Goal: Transaction & Acquisition: Purchase product/service

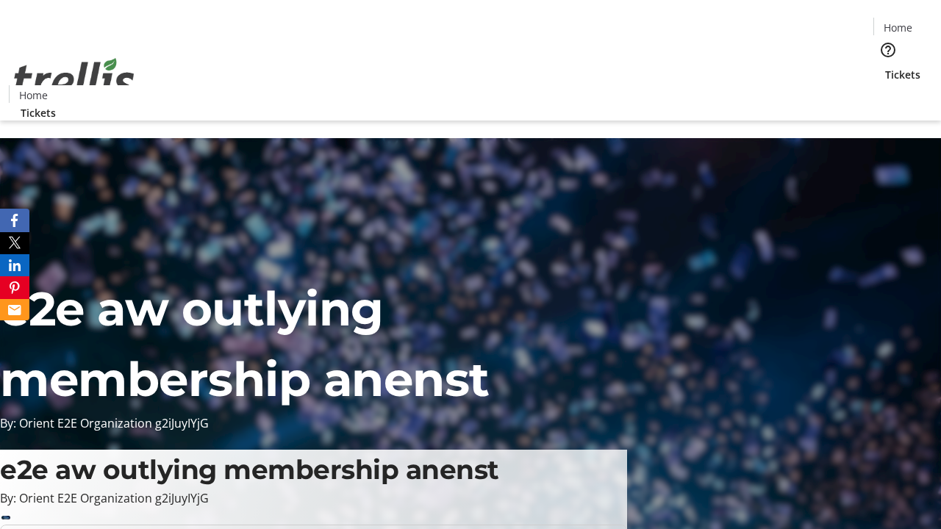
click at [885, 67] on span "Tickets" at bounding box center [902, 74] width 35 height 15
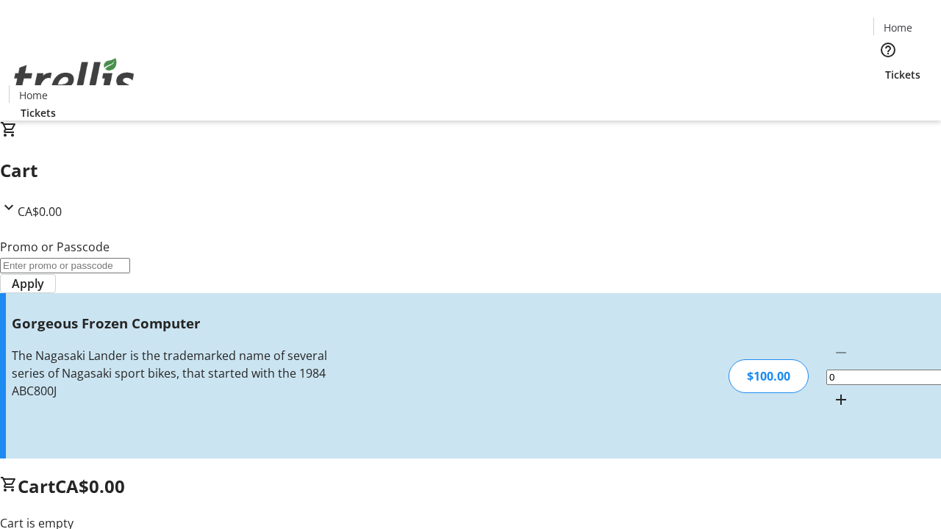
click at [832, 391] on mat-icon "Increment by one" at bounding box center [841, 400] width 18 height 18
type input "1"
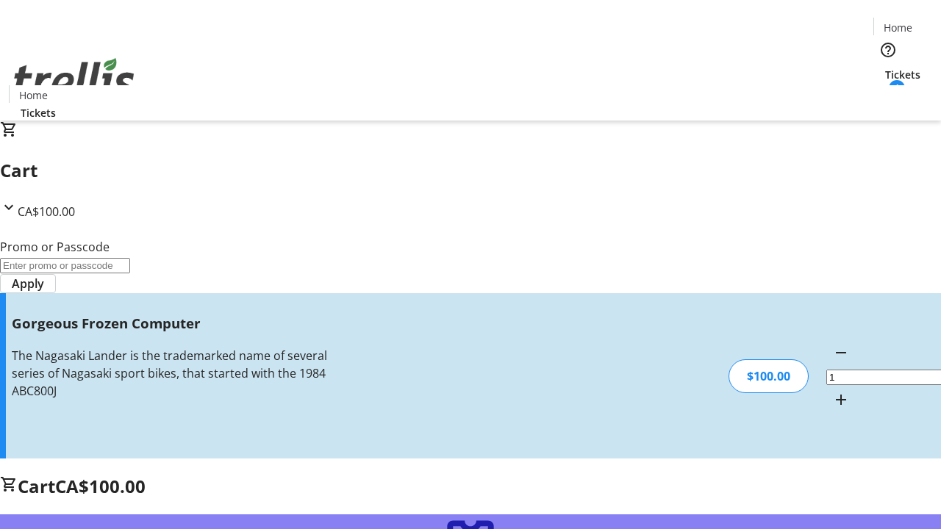
type input "FREE"
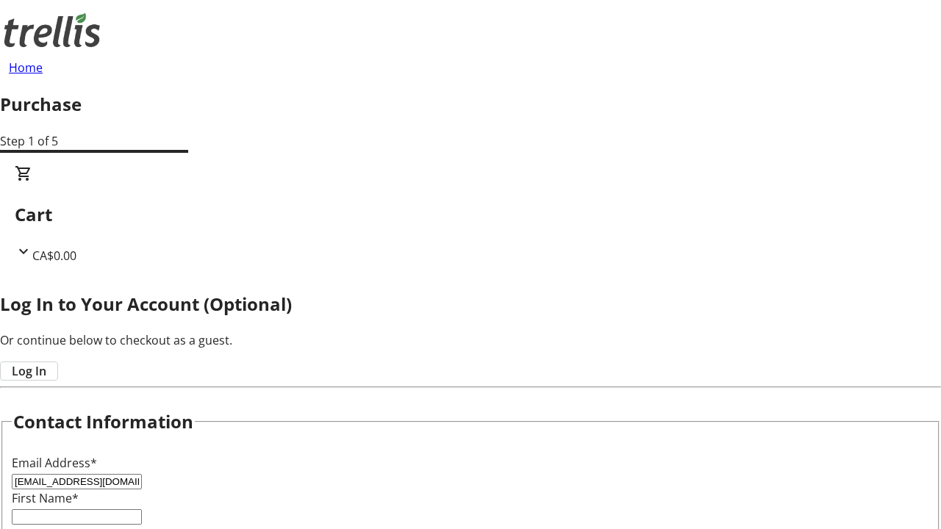
type input "[EMAIL_ADDRESS][DOMAIN_NAME]"
type input "[PERSON_NAME]"
type input "[GEOGRAPHIC_DATA]"
